Goal: Navigation & Orientation: Find specific page/section

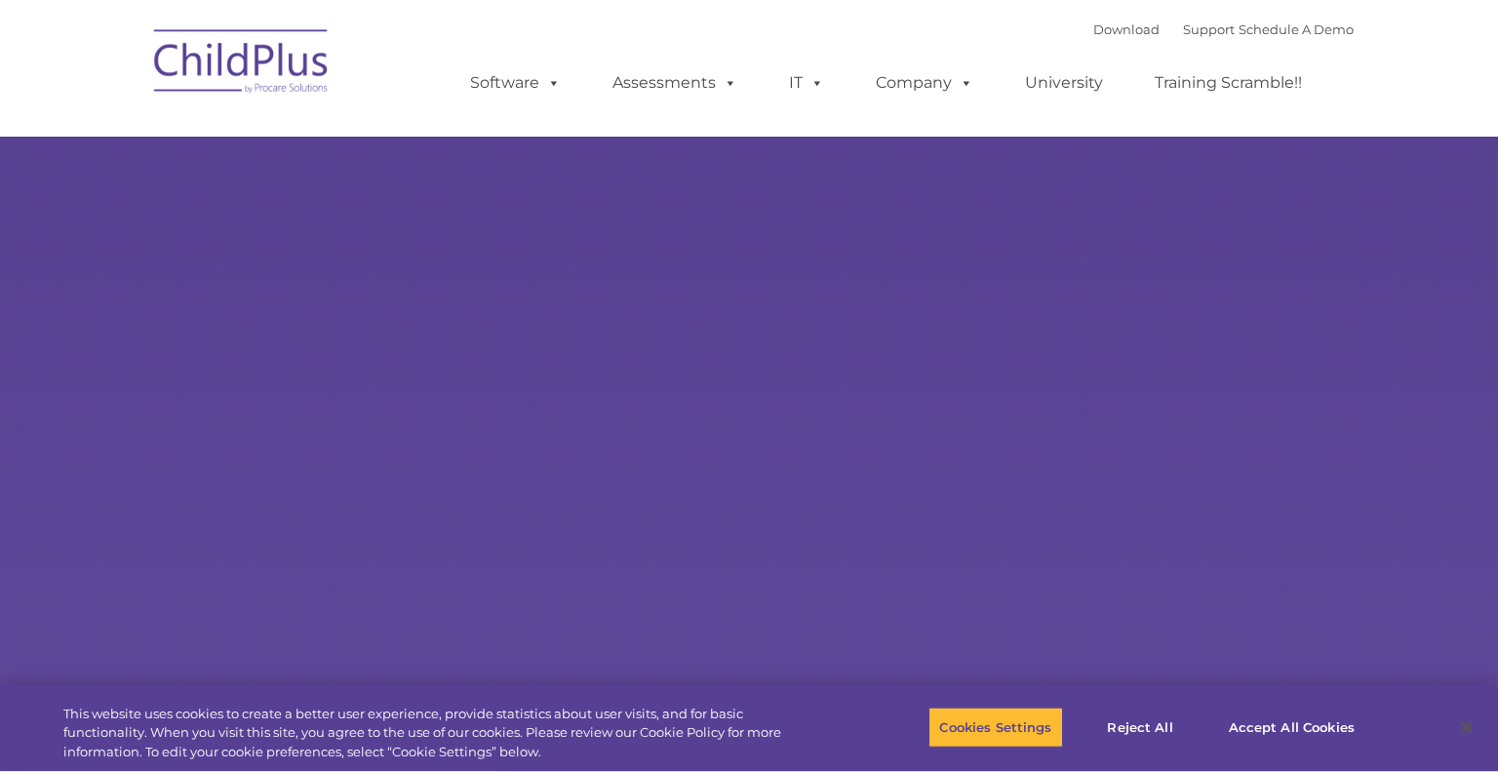
type input ""
select select "MEDIUM"
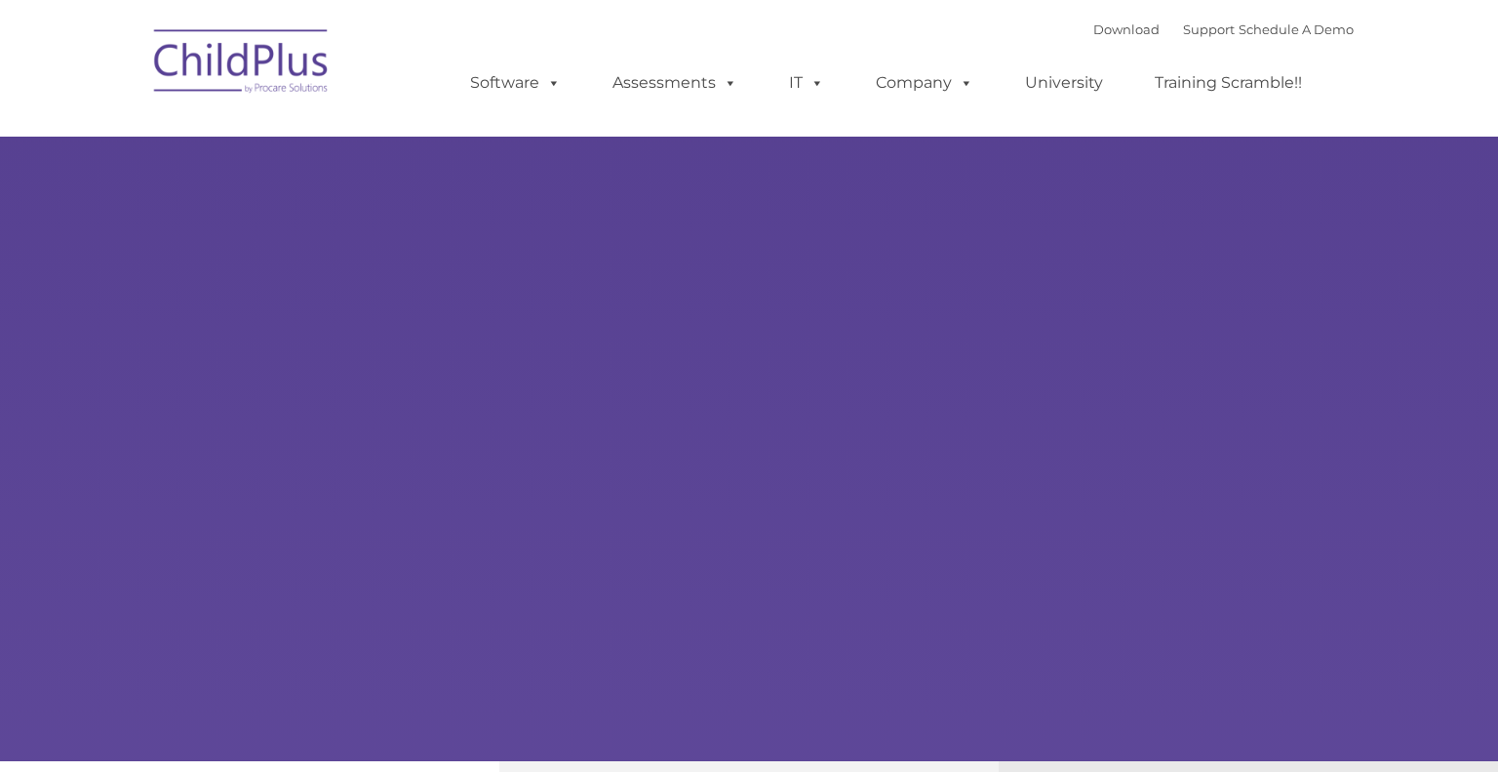
type input ""
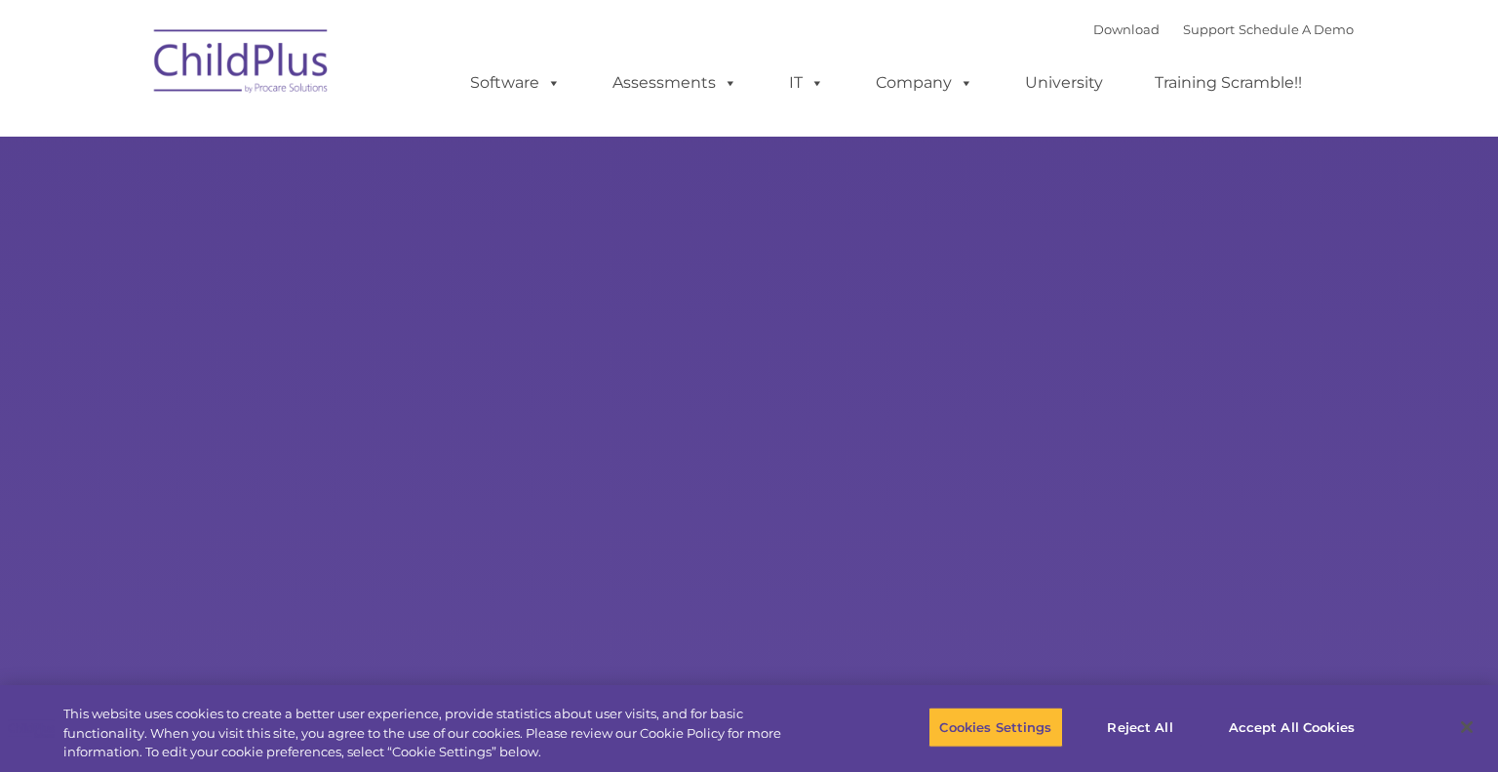
select select "MEDIUM"
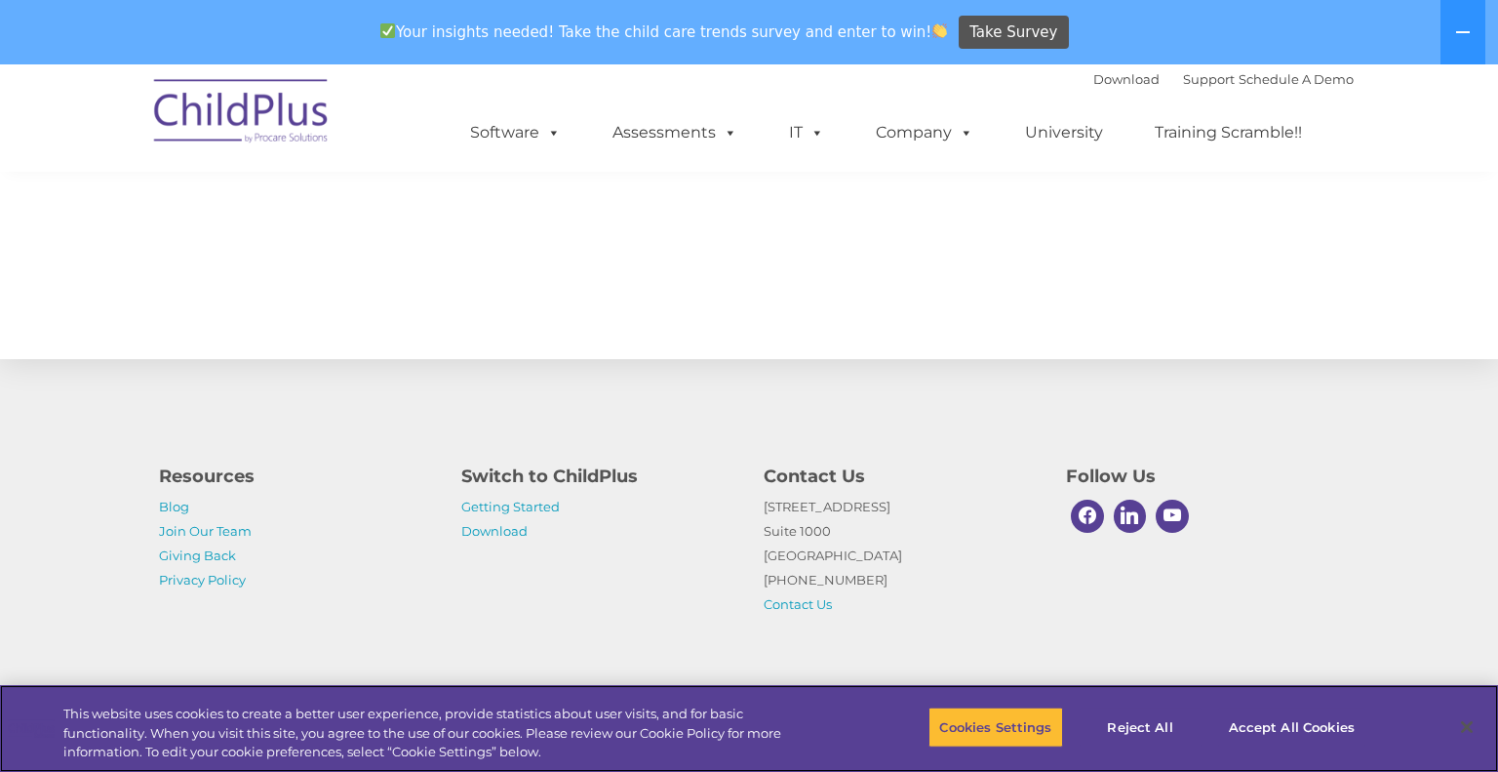
scroll to position [2150, 0]
click at [482, 505] on link "Getting Started" at bounding box center [510, 506] width 99 height 16
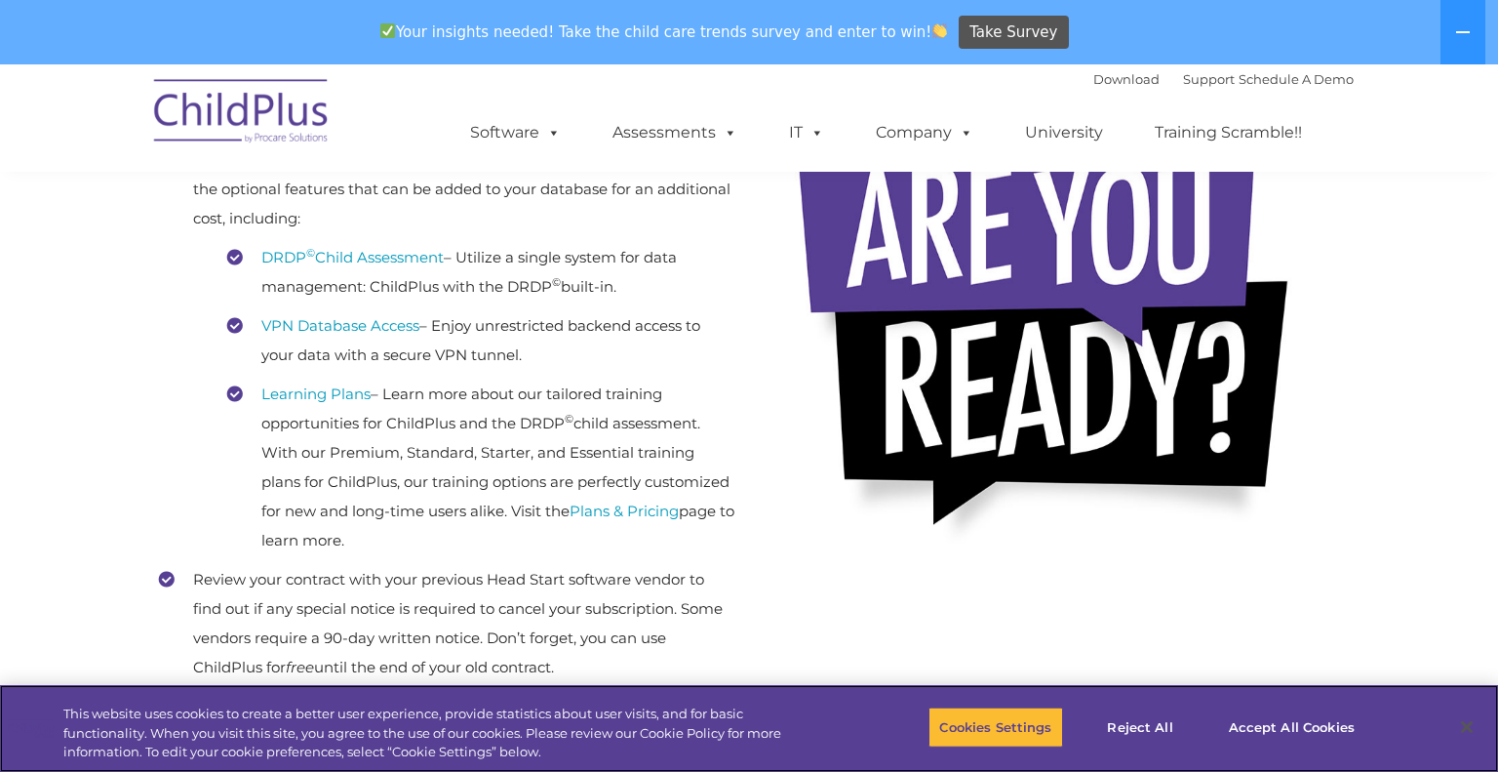
scroll to position [543, 0]
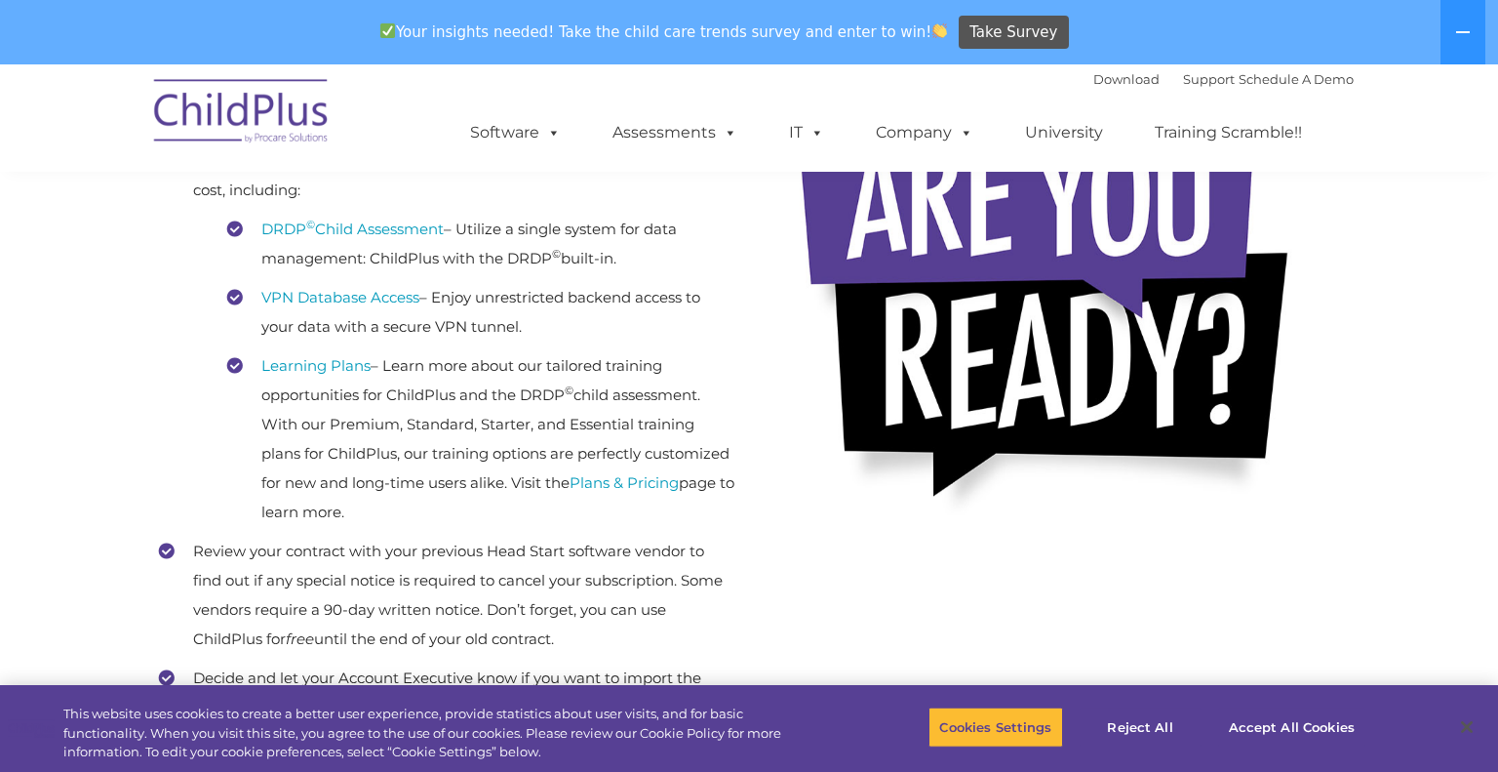
click at [213, 135] on img at bounding box center [241, 114] width 195 height 98
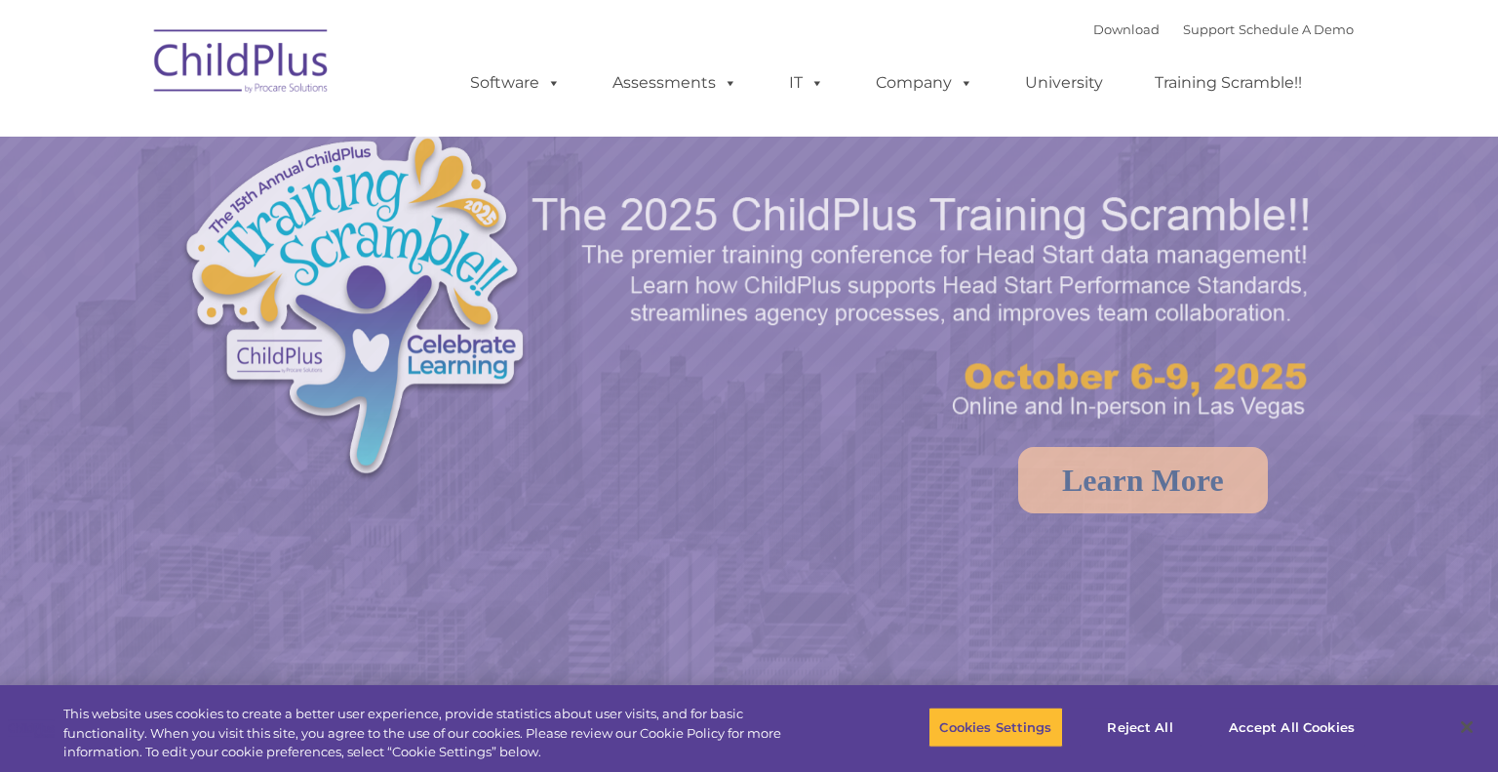
select select "MEDIUM"
